Goal: Task Accomplishment & Management: Use online tool/utility

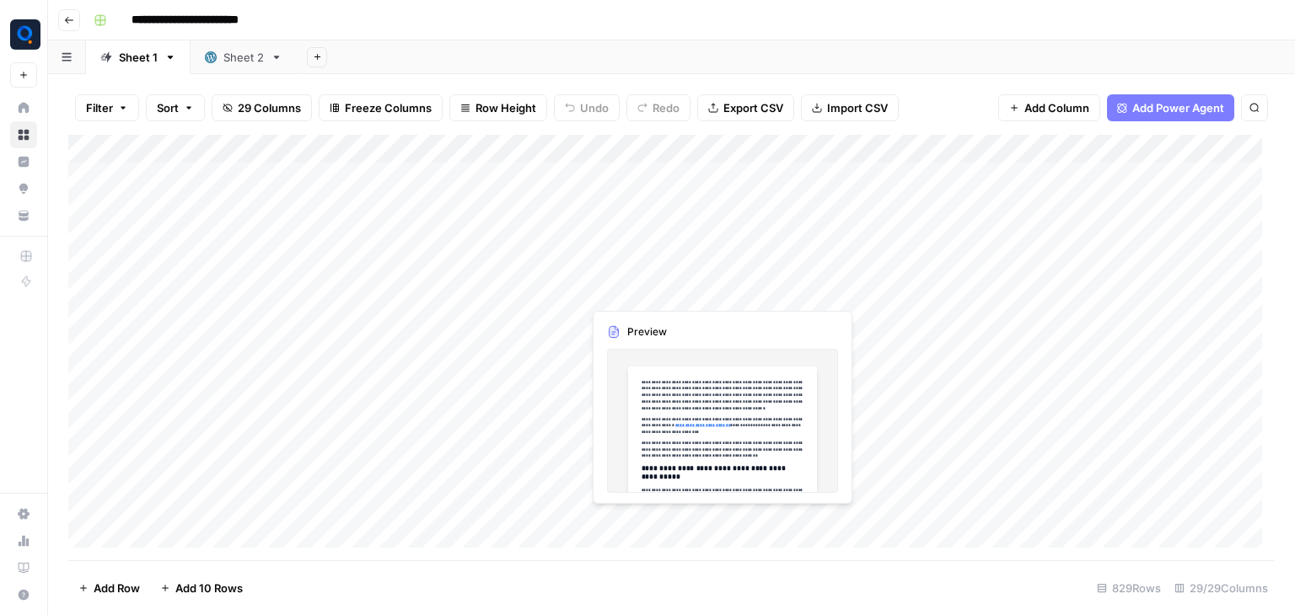
click at [639, 291] on div "Add Column" at bounding box center [671, 348] width 1206 height 426
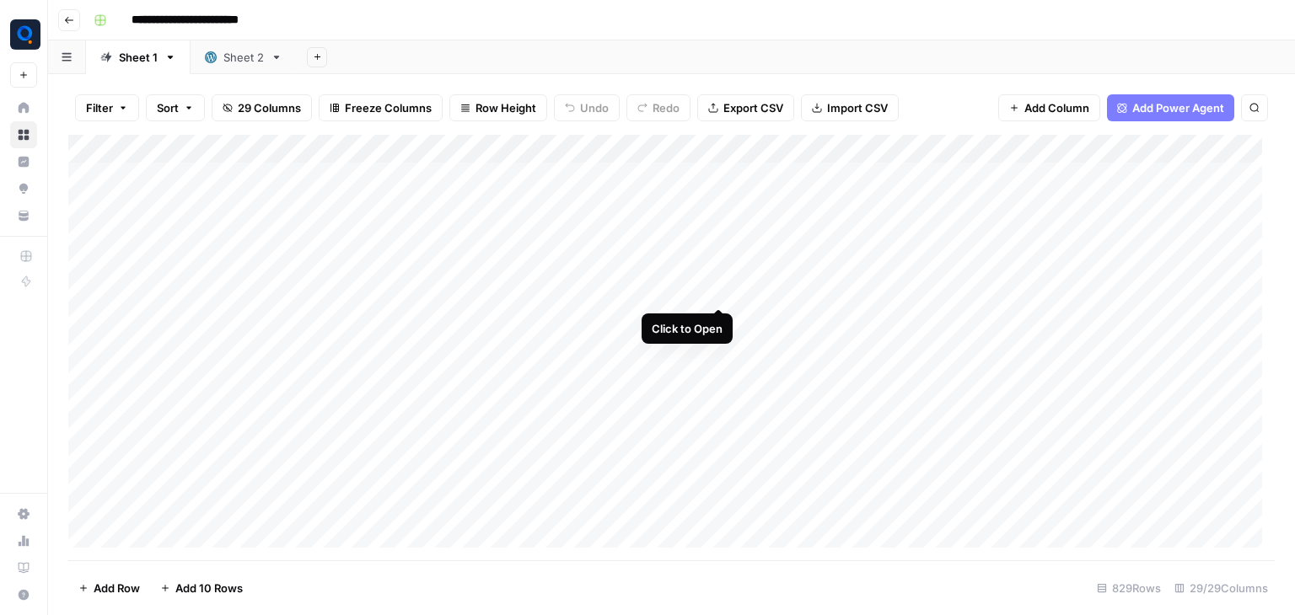
click at [716, 290] on div "Add Column" at bounding box center [671, 348] width 1206 height 426
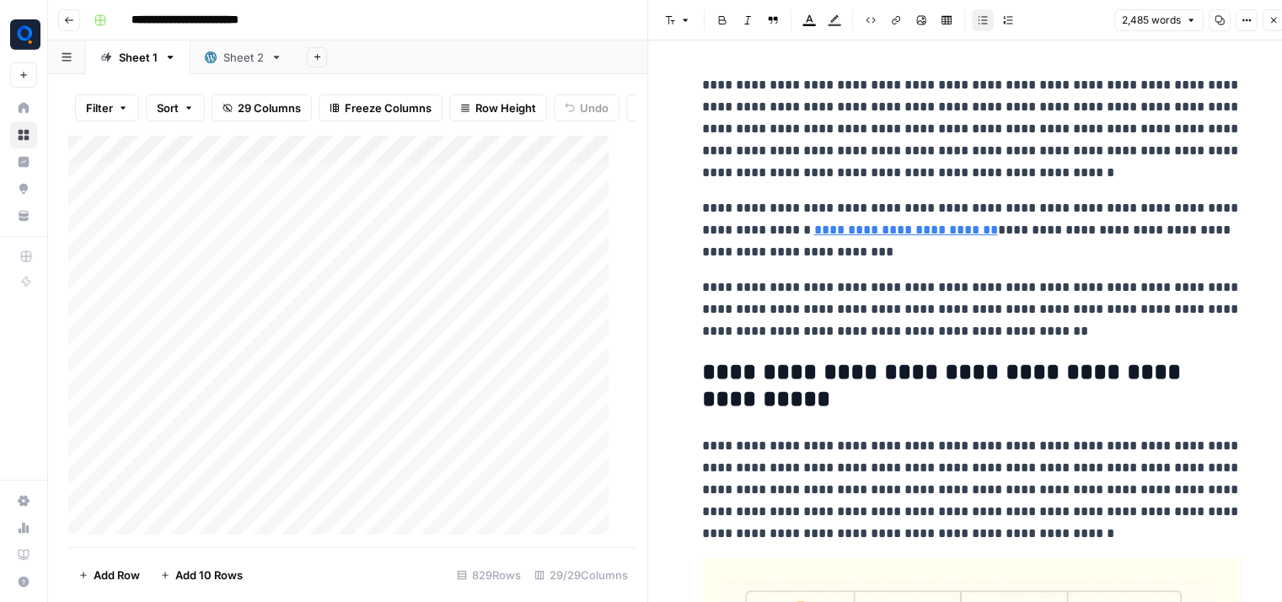
click at [532, 301] on div "Add Column" at bounding box center [345, 341] width 554 height 413
click at [1281, 21] on button "Close" at bounding box center [1274, 20] width 22 height 22
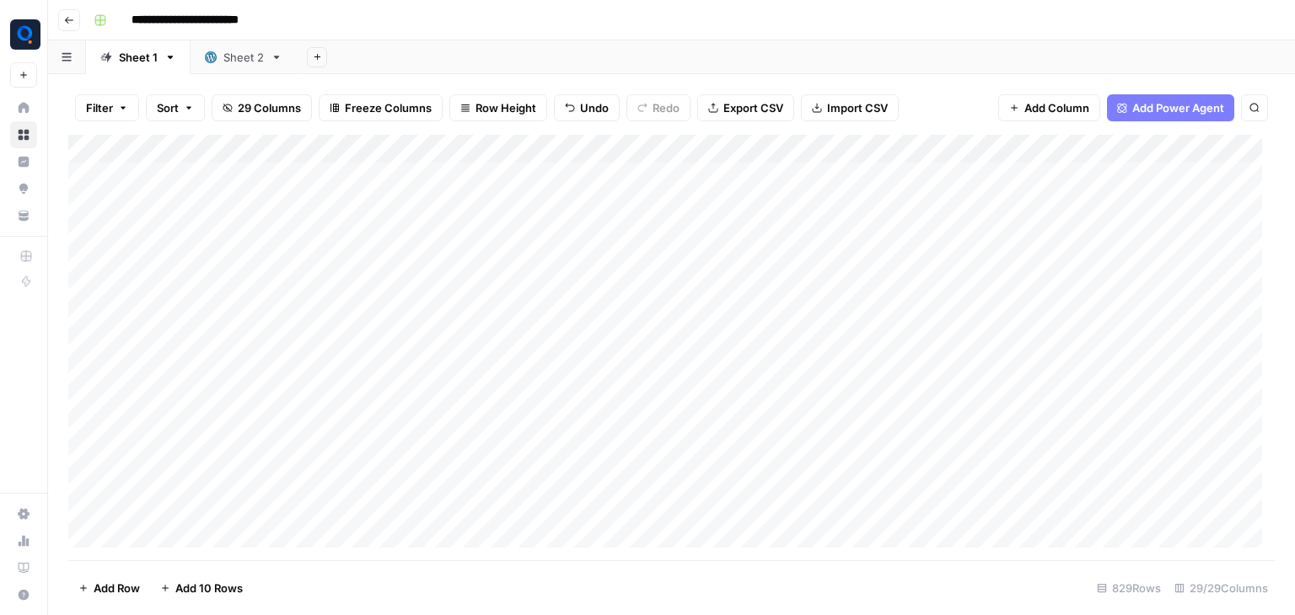
click at [814, 296] on div "Add Column" at bounding box center [671, 348] width 1206 height 426
click at [850, 288] on div "Add Column" at bounding box center [671, 348] width 1206 height 426
